Goal: Find contact information: Find contact information

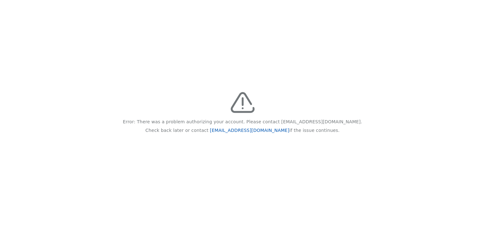
click at [252, 131] on link "[EMAIL_ADDRESS][DOMAIN_NAME]" at bounding box center [249, 130] width 79 height 5
click at [227, 132] on link "[EMAIL_ADDRESS][DOMAIN_NAME]" at bounding box center [249, 130] width 79 height 5
click at [235, 131] on link "[EMAIL_ADDRESS][DOMAIN_NAME]" at bounding box center [249, 130] width 79 height 5
